Goal: Task Accomplishment & Management: Complete application form

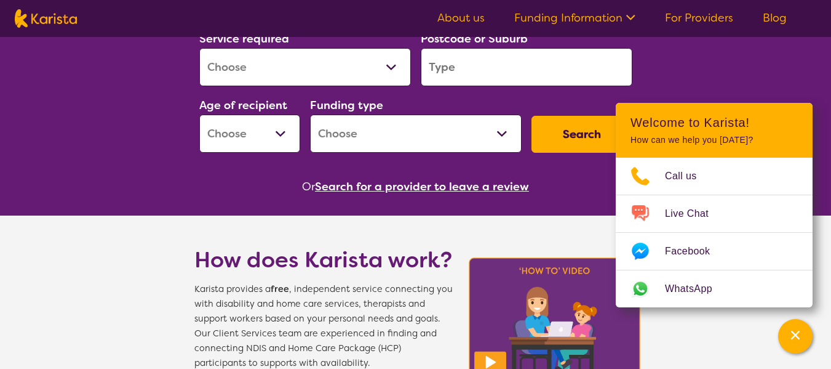
scroll to position [195, 0]
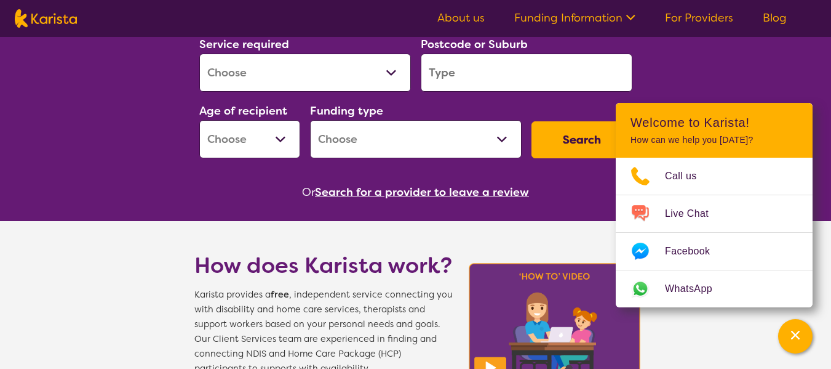
click at [413, 71] on div "Service required Allied Health Assistant Assessment ([MEDICAL_DATA] or [MEDICAL…" at bounding box center [305, 63] width 222 height 66
click at [385, 73] on select "Allied Health Assistant Assessment ([MEDICAL_DATA] or [MEDICAL_DATA]) Behaviour…" at bounding box center [305, 73] width 212 height 38
select select "NDIS Plan management"
click at [199, 54] on select "Allied Health Assistant Assessment ([MEDICAL_DATA] or [MEDICAL_DATA]) Behaviour…" at bounding box center [305, 73] width 212 height 38
select select "NDIS"
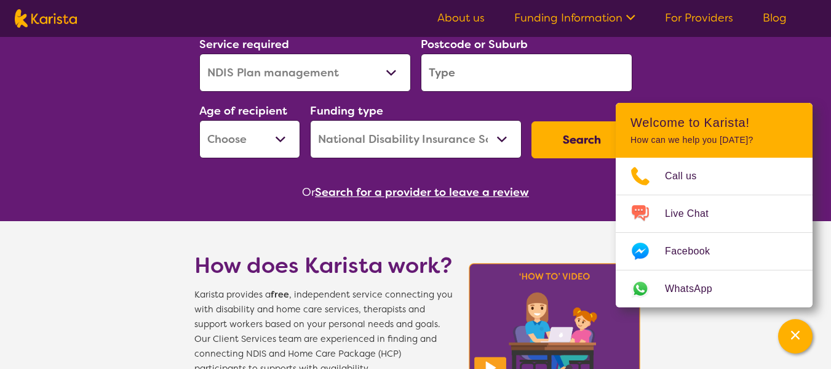
click at [479, 59] on input "search" at bounding box center [527, 73] width 212 height 38
type input "3806"
click at [272, 138] on select "Early Childhood - 0 to 9 Child - 10 to 11 Adolescent - 12 to 17 Adult - 18 to 6…" at bounding box center [249, 139] width 101 height 38
select select "AS"
click at [199, 120] on select "Early Childhood - 0 to 9 Child - 10 to 11 Adolescent - 12 to 17 Adult - 18 to 6…" at bounding box center [249, 139] width 101 height 38
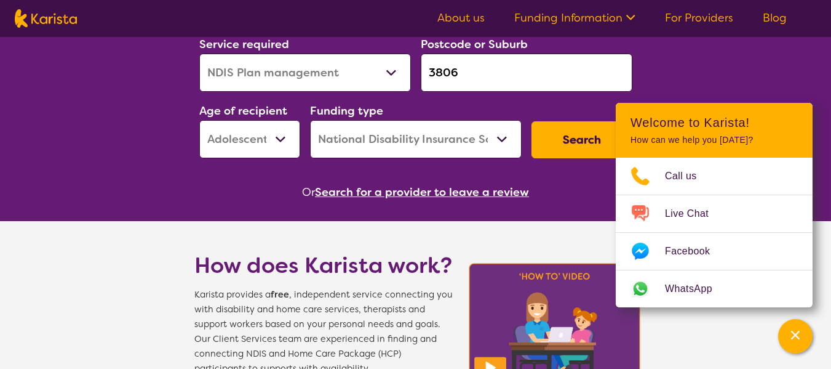
click at [452, 131] on select "Home Care Package (HCP) National Disability Insurance Scheme (NDIS) I don't know" at bounding box center [416, 139] width 212 height 38
click at [310, 120] on select "Home Care Package (HCP) National Disability Insurance Scheme (NDIS) I don't know" at bounding box center [416, 139] width 212 height 38
click at [569, 144] on button "Search" at bounding box center [582, 139] width 101 height 37
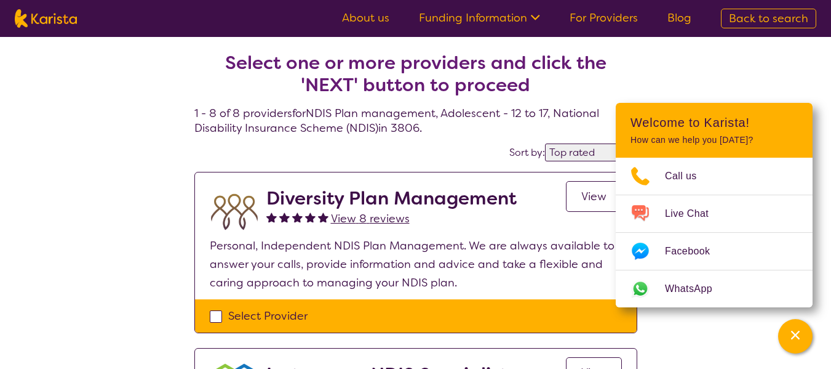
click at [568, 152] on select "Highly reviewed Top rated" at bounding box center [591, 152] width 92 height 18
select select "highly_reviewed"
click at [546, 143] on select "Highly reviewed Top rated" at bounding box center [591, 152] width 92 height 18
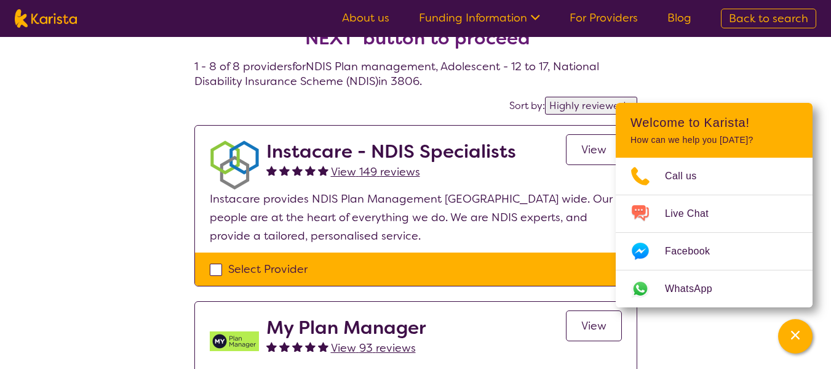
scroll to position [57, 0]
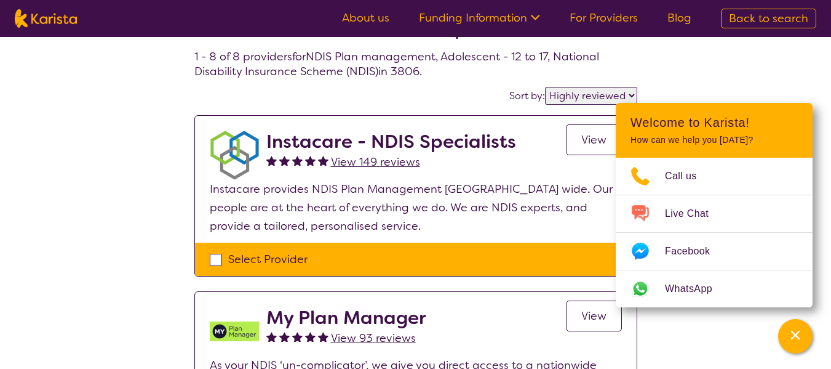
click at [215, 259] on div "Select Provider" at bounding box center [416, 259] width 412 height 18
checkbox input "true"
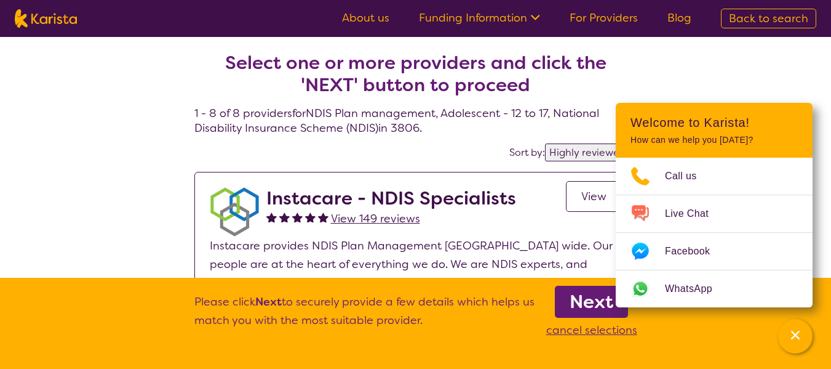
click at [583, 303] on b "Next" at bounding box center [592, 301] width 44 height 25
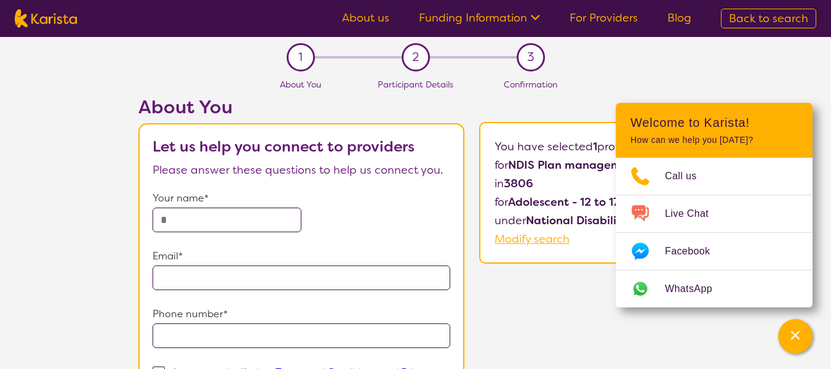
click at [255, 220] on input "text" at bounding box center [227, 219] width 149 height 25
type input "**********"
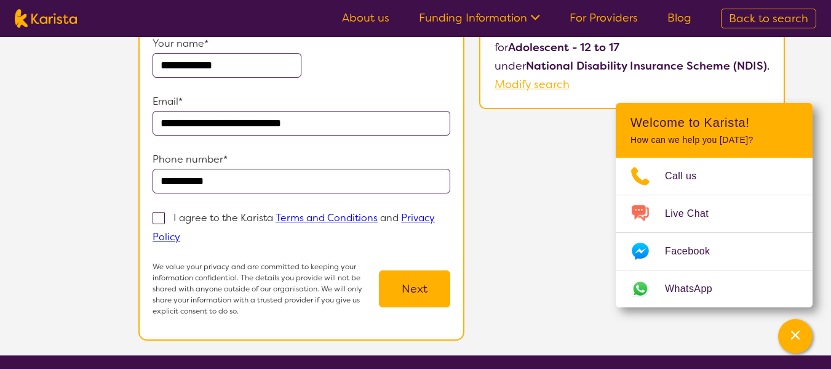
scroll to position [156, 0]
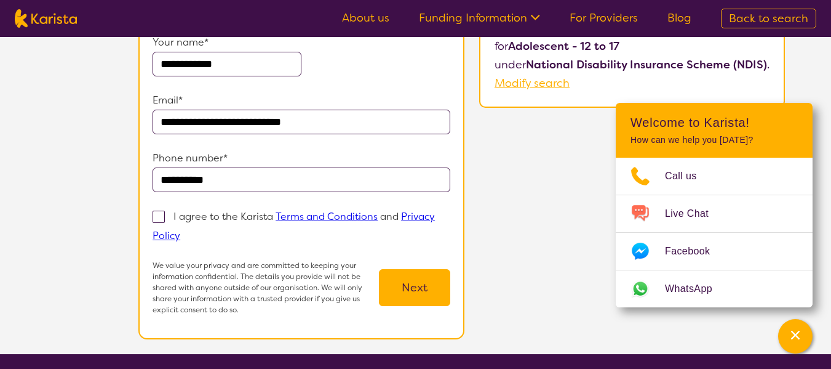
click at [167, 215] on label "I agree to the Karista Terms and Conditions and Privacy Policy" at bounding box center [294, 226] width 282 height 34
click at [180, 231] on input "I agree to the Karista Terms and Conditions and Privacy Policy" at bounding box center [184, 235] width 8 height 8
checkbox input "true"
click at [263, 180] on input "**********" at bounding box center [302, 179] width 298 height 25
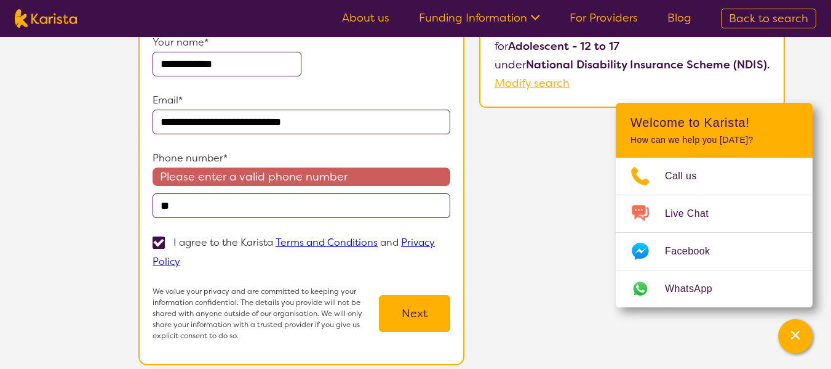
type input "*"
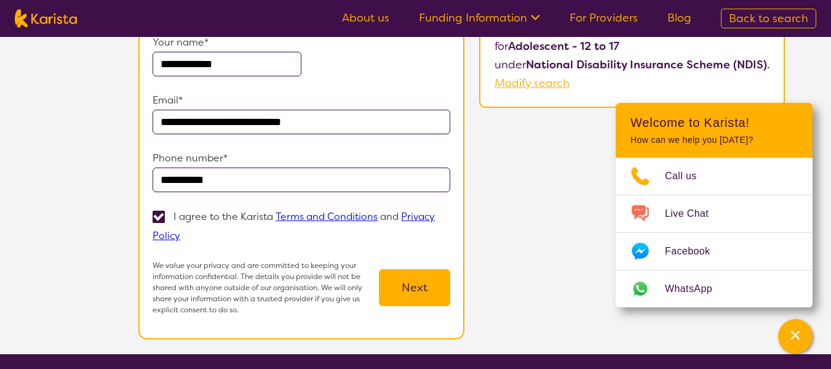
type input "**********"
click at [437, 282] on button "Next" at bounding box center [414, 287] width 71 height 37
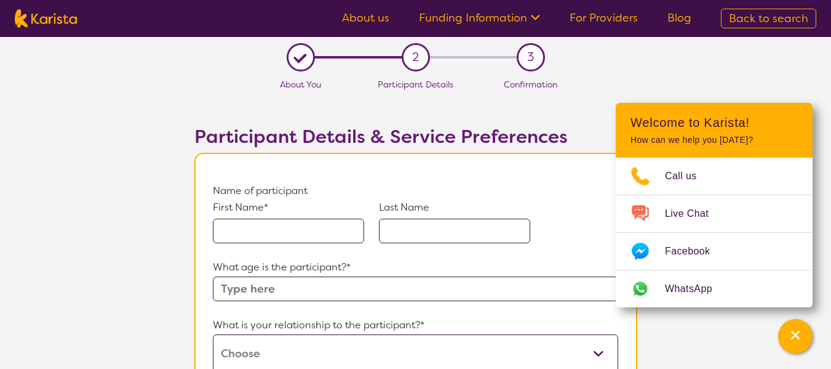
click at [278, 228] on input "text" at bounding box center [288, 230] width 151 height 25
type input "charlotte"
click at [414, 222] on input "text" at bounding box center [454, 230] width 151 height 25
type input "white"
click at [350, 278] on input "text" at bounding box center [415, 288] width 405 height 25
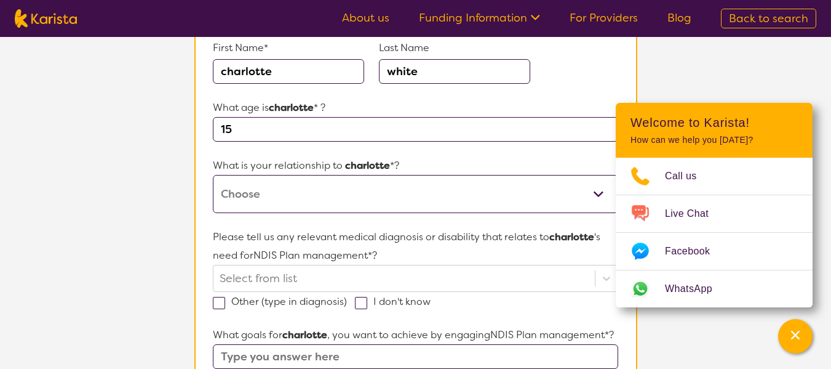
scroll to position [177, 0]
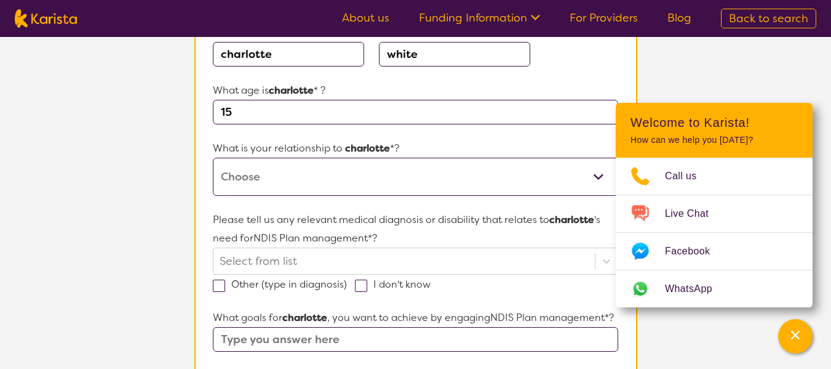
type input "15"
click at [347, 173] on select "This request is for myself I am their parent I am their child I am their spouse…" at bounding box center [415, 177] width 405 height 38
select select "I am their parent"
click at [213, 158] on select "This request is for myself I am their parent I am their child I am their spouse…" at bounding box center [415, 177] width 405 height 38
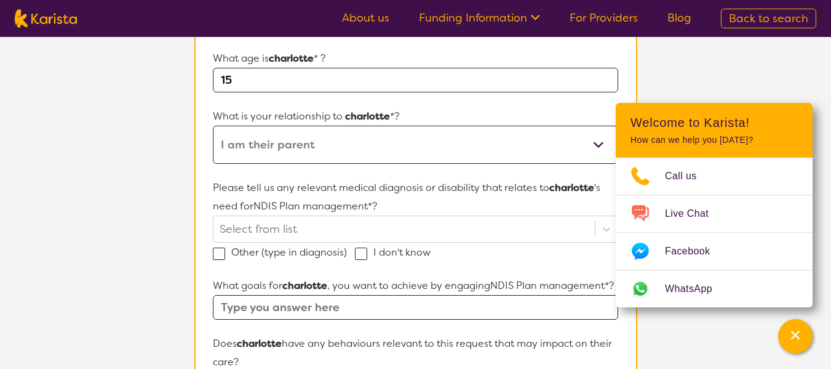
scroll to position [216, 0]
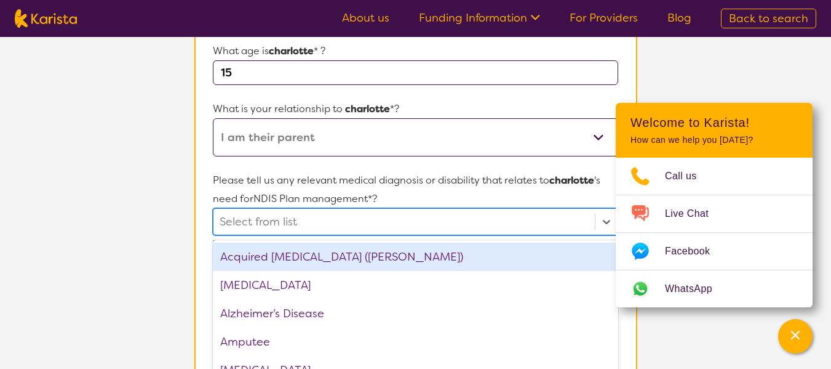
click at [334, 221] on div "option Acquired [MEDICAL_DATA] (ABI) focused, 1 of 75. 75 results available. Us…" at bounding box center [415, 221] width 405 height 27
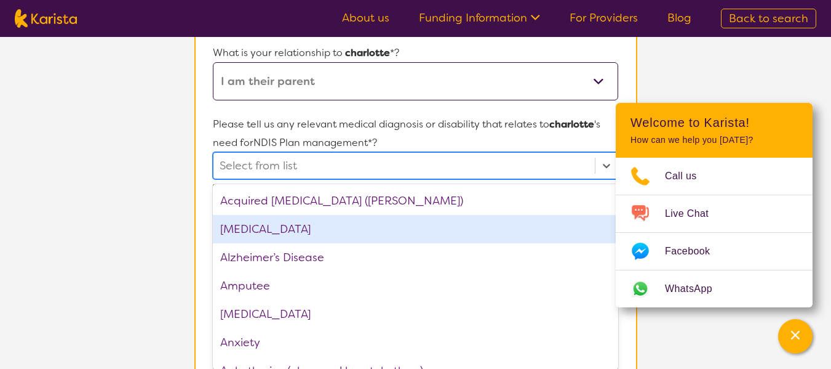
scroll to position [277, 0]
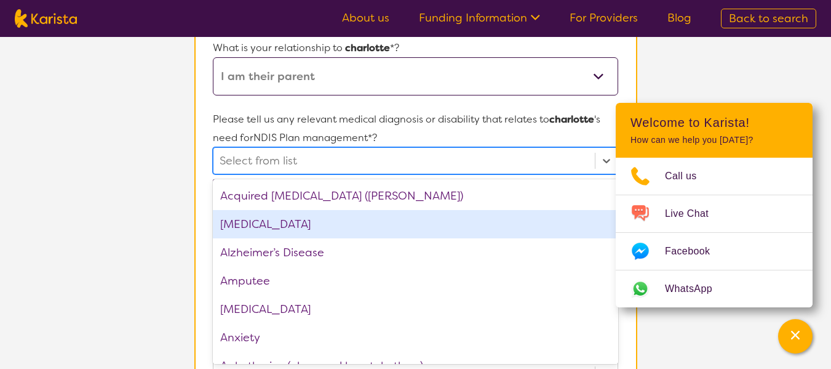
drag, startPoint x: 242, startPoint y: 229, endPoint x: 244, endPoint y: 238, distance: 8.8
click at [244, 238] on div "Acquired [MEDICAL_DATA] (ABI) [MEDICAL_DATA] Alzheimer’s Disease Amputee [MEDIC…" at bounding box center [415, 271] width 405 height 185
click at [244, 222] on div "[MEDICAL_DATA]" at bounding box center [415, 224] width 405 height 28
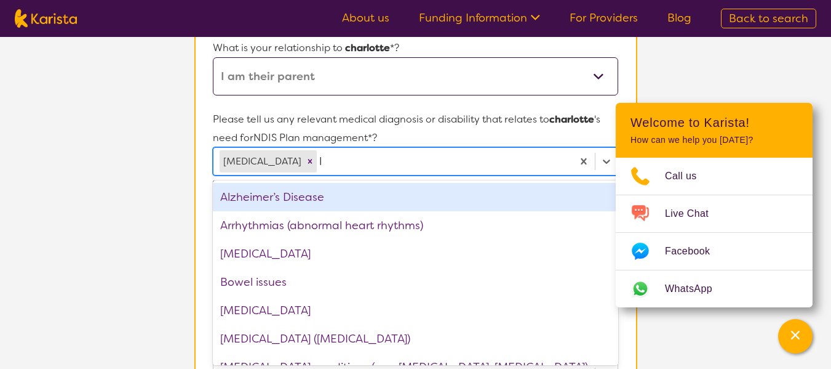
type input "le"
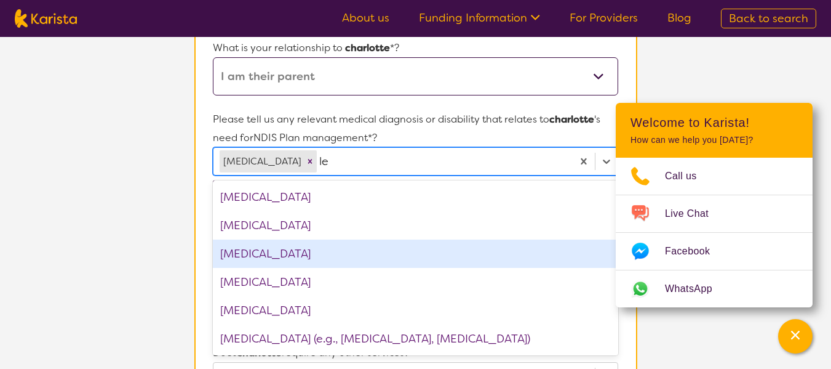
click at [278, 254] on div "[MEDICAL_DATA]" at bounding box center [415, 253] width 405 height 28
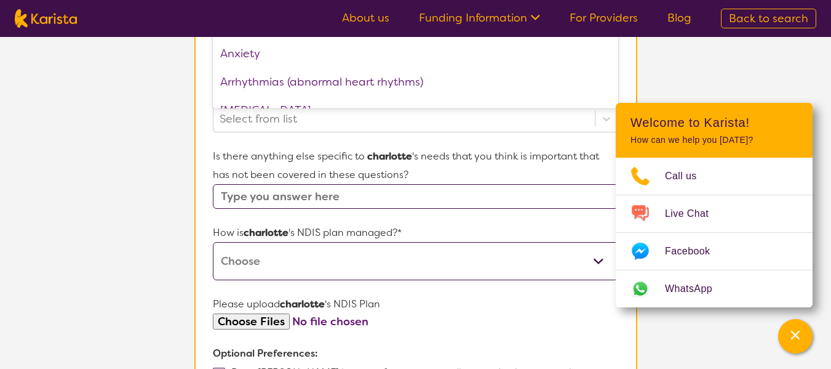
scroll to position [585, 0]
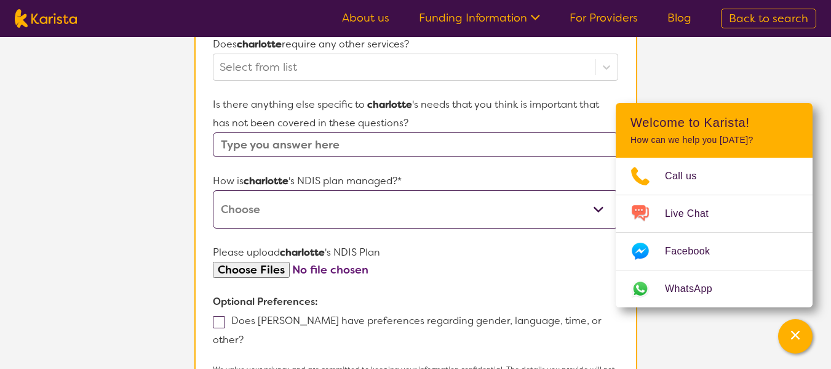
click at [385, 202] on select "Self-managed NDIS plan Managed by a registered plan management provider (not th…" at bounding box center [415, 209] width 405 height 38
select select "I'm not sure"
click at [213, 190] on select "Self-managed NDIS plan Managed by a registered plan management provider (not th…" at bounding box center [415, 209] width 405 height 38
click at [442, 270] on input "file" at bounding box center [415, 270] width 405 height 17
click at [262, 264] on input "file" at bounding box center [415, 270] width 405 height 17
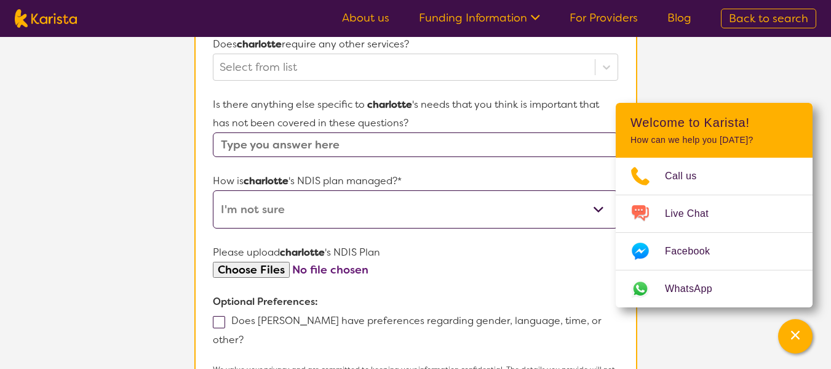
type input "C:\fakepath\Plan Approval.pdf"
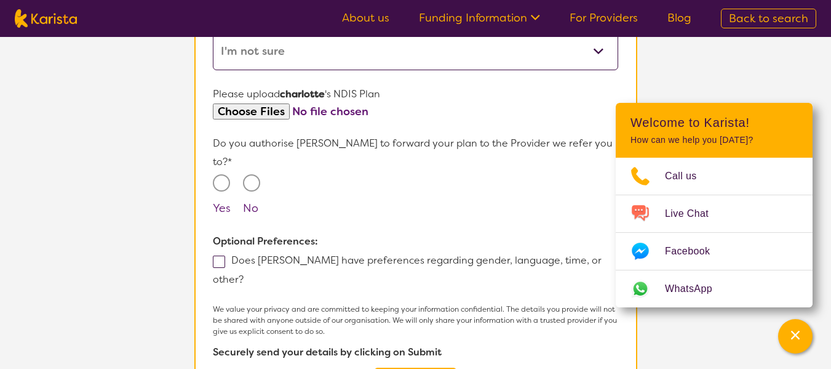
scroll to position [783, 0]
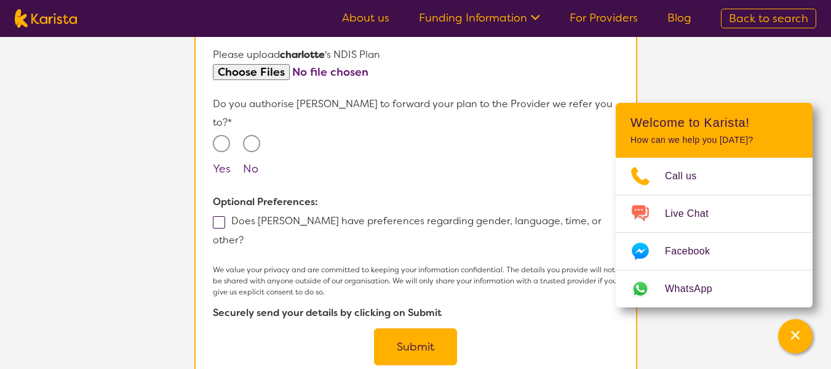
click at [224, 135] on input "Yes" at bounding box center [221, 143] width 17 height 17
radio input "true"
click at [224, 135] on input "Yes" at bounding box center [221, 143] width 17 height 17
click at [419, 328] on button "Submit" at bounding box center [415, 346] width 83 height 37
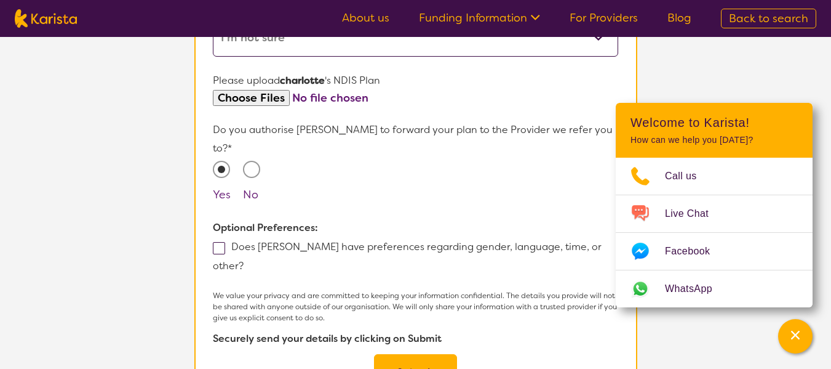
scroll to position [332, 0]
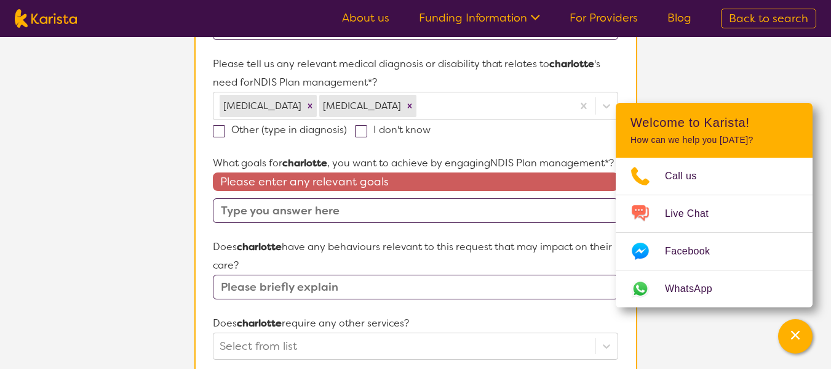
click at [316, 208] on input "text" at bounding box center [415, 210] width 405 height 25
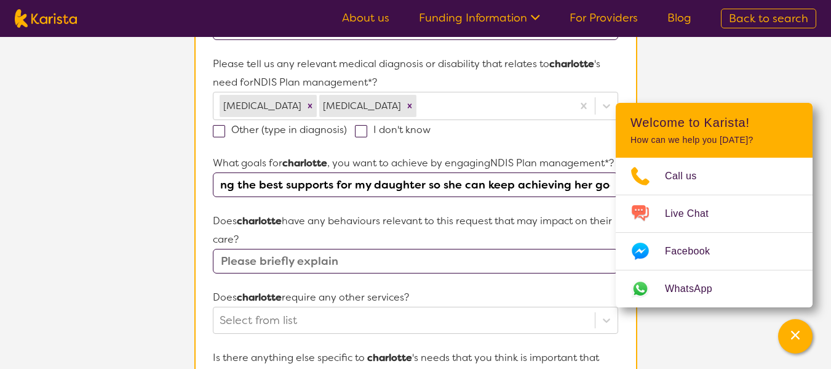
scroll to position [0, 32]
type input "having the best supports for my daughter so she can keep achieving her goals"
click at [274, 268] on input "text" at bounding box center [415, 261] width 405 height 25
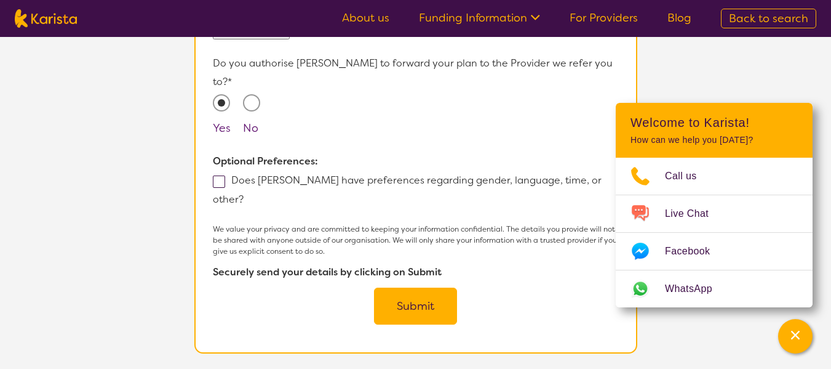
scroll to position [834, 0]
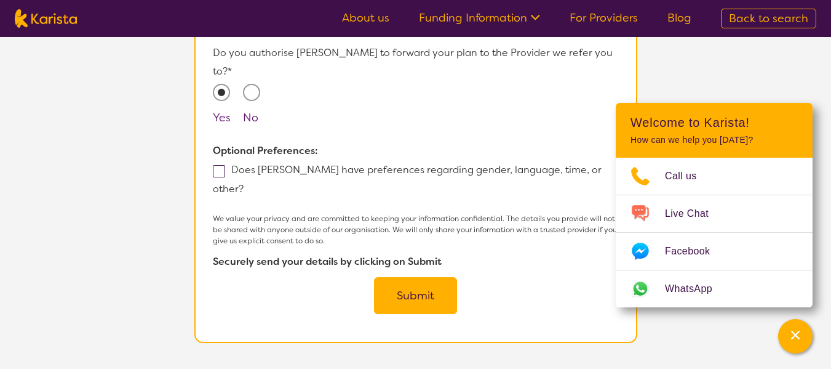
type input "no"
click at [406, 277] on button "Submit" at bounding box center [415, 295] width 83 height 37
